Goal: Check status: Check status

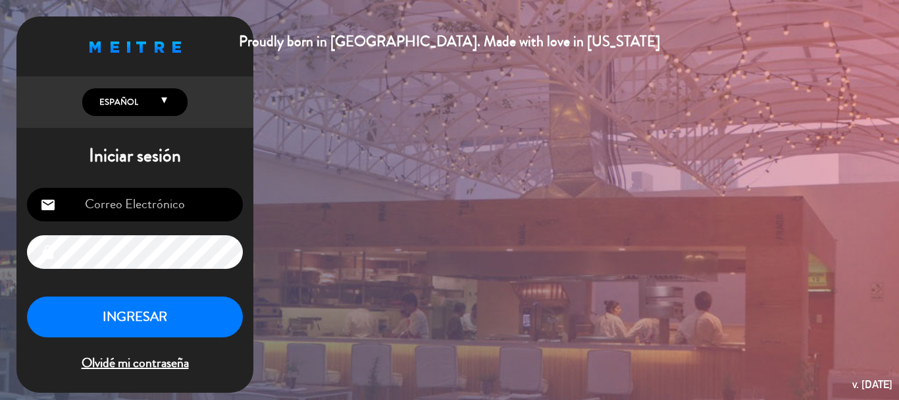
type input "[EMAIL_ADDRESS][DOMAIN_NAME]"
click at [149, 327] on button "INGRESAR" at bounding box center [135, 316] width 216 height 41
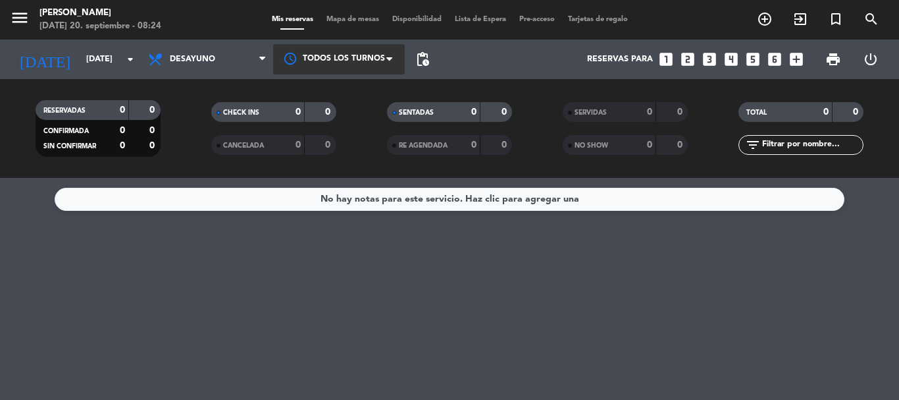
click at [390, 67] on div at bounding box center [339, 59] width 132 height 30
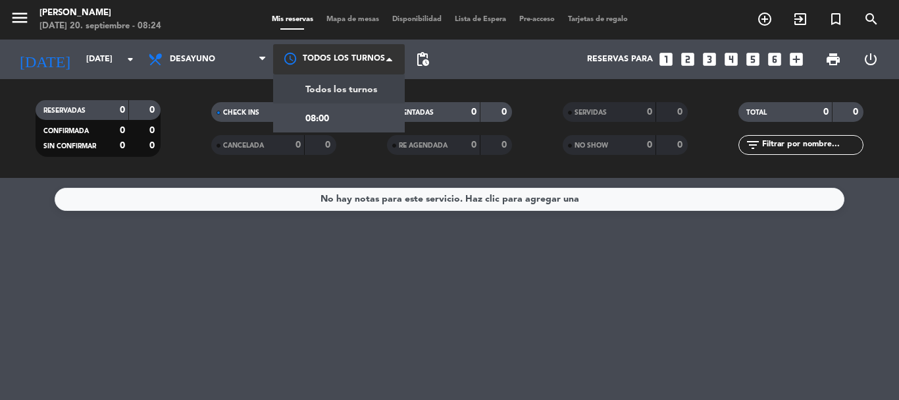
click at [366, 86] on span "Todos los turnos" at bounding box center [342, 89] width 72 height 15
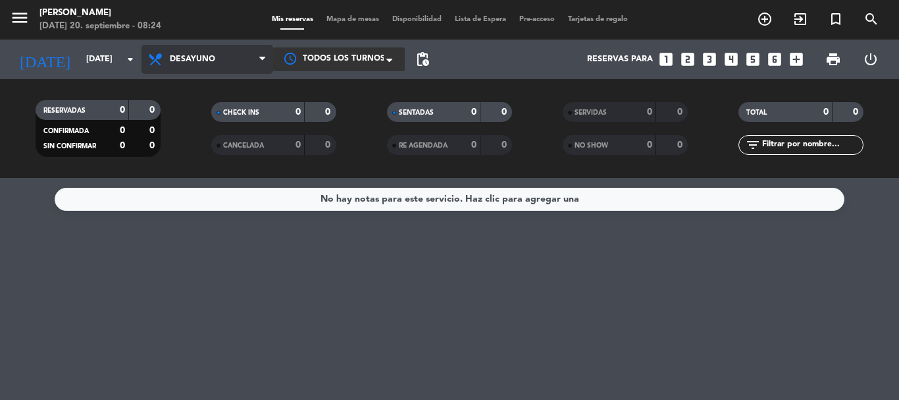
click at [265, 65] on span at bounding box center [265, 59] width 13 height 13
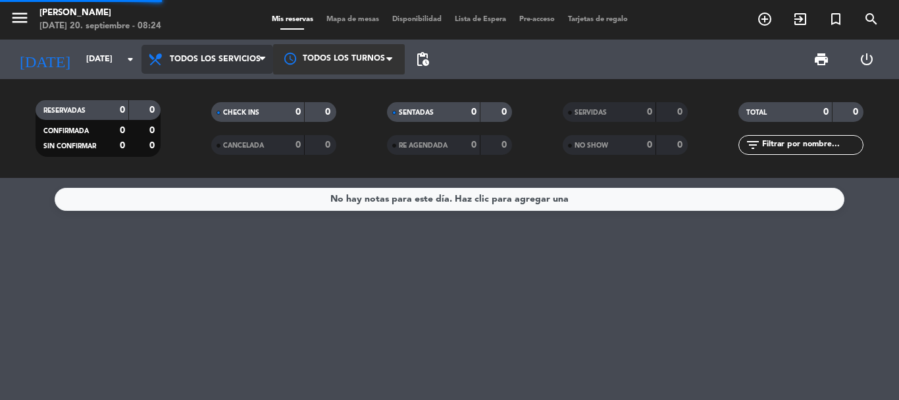
click at [254, 95] on div "menu [PERSON_NAME][DATE] 20. septiembre - 08:24 Mis reservas Mapa de mesas Disp…" at bounding box center [449, 89] width 899 height 178
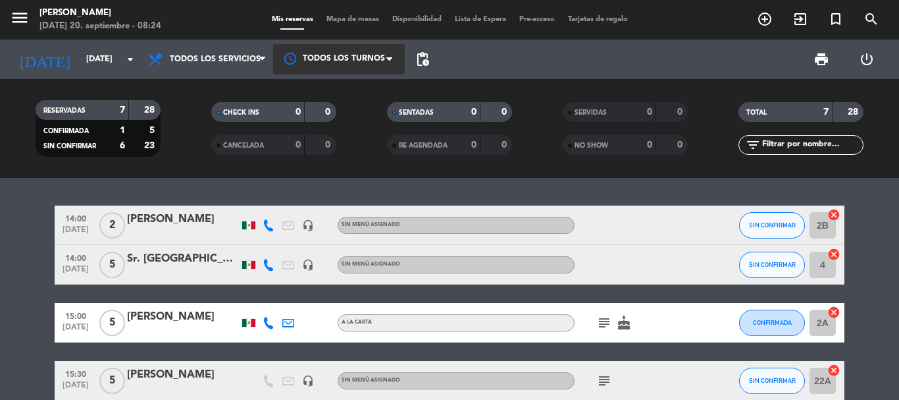
click at [221, 252] on div "Sr. [GEOGRAPHIC_DATA]" at bounding box center [183, 258] width 112 height 17
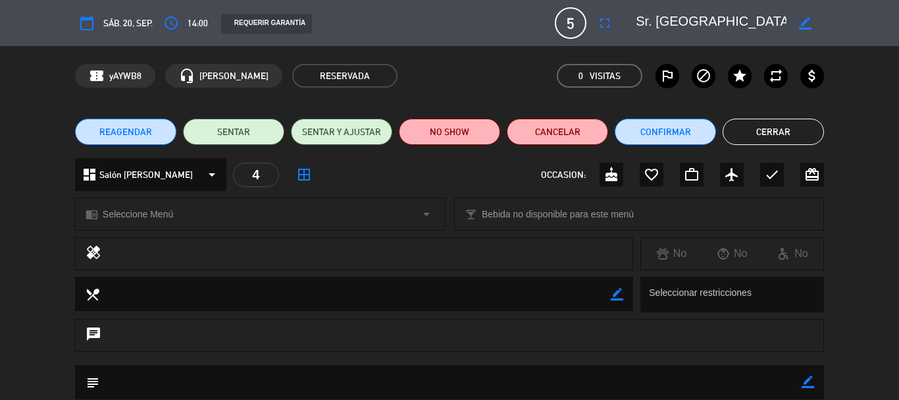
type input "[EMAIL_ADDRESS][DOMAIN_NAME]"
click at [786, 137] on button "Cerrar" at bounding box center [773, 132] width 101 height 26
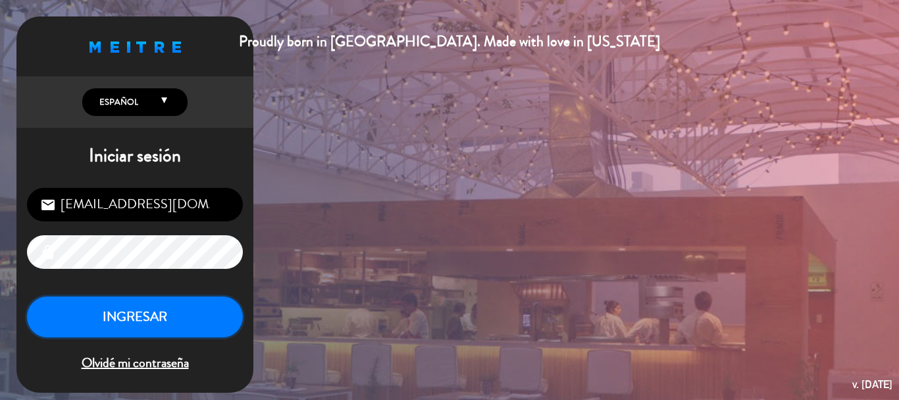
click at [142, 315] on button "INGRESAR" at bounding box center [135, 316] width 216 height 41
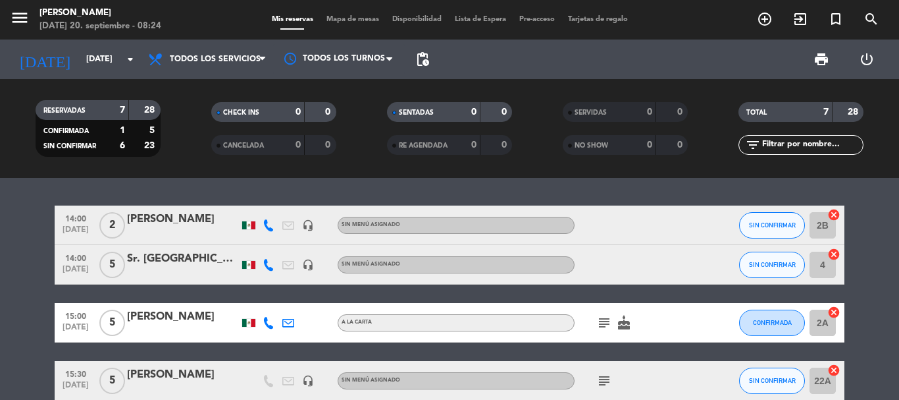
click at [853, 275] on bookings-row "14:00 [DATE] 2 [PERSON_NAME] headset_mic Sin menú asignado SIN CONFIRMAR 2B can…" at bounding box center [449, 389] width 899 height 369
